Goal: Task Accomplishment & Management: Use online tool/utility

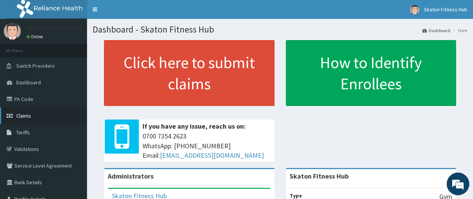
click at [29, 118] on span "Claims" at bounding box center [23, 115] width 15 height 7
